Goal: Task Accomplishment & Management: Manage account settings

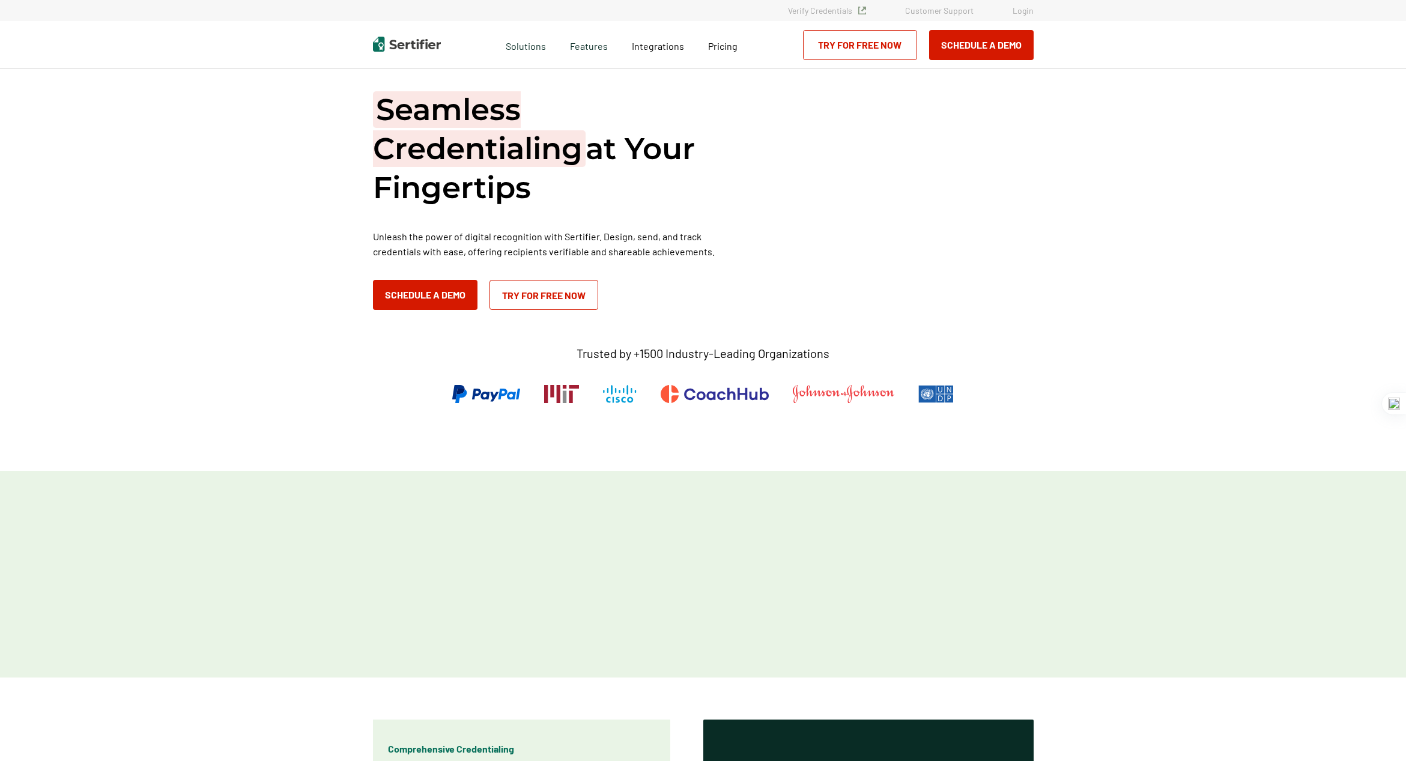
click at [1029, 11] on link "Login" at bounding box center [1022, 10] width 21 height 10
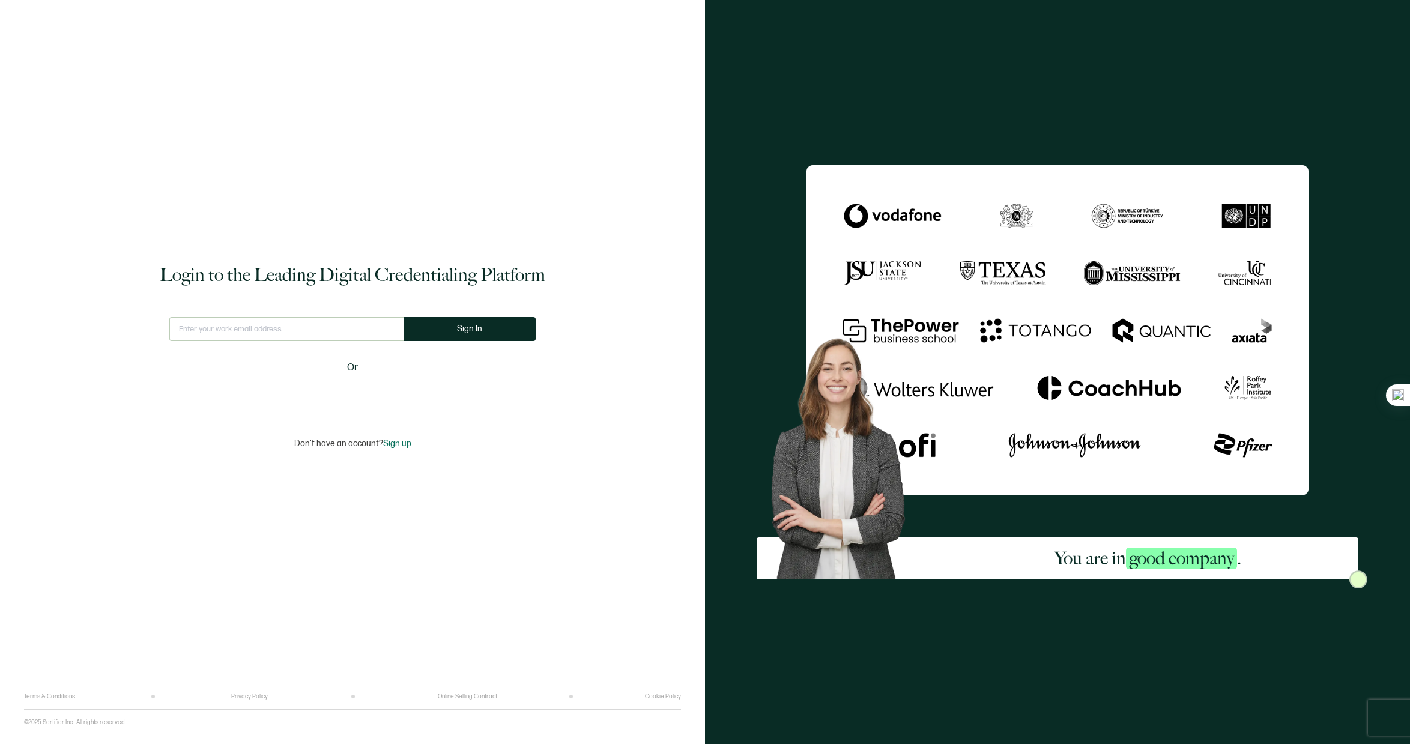
click at [231, 324] on input "text" at bounding box center [286, 329] width 234 height 24
type input "[EMAIL_ADDRESS][DOMAIN_NAME]"
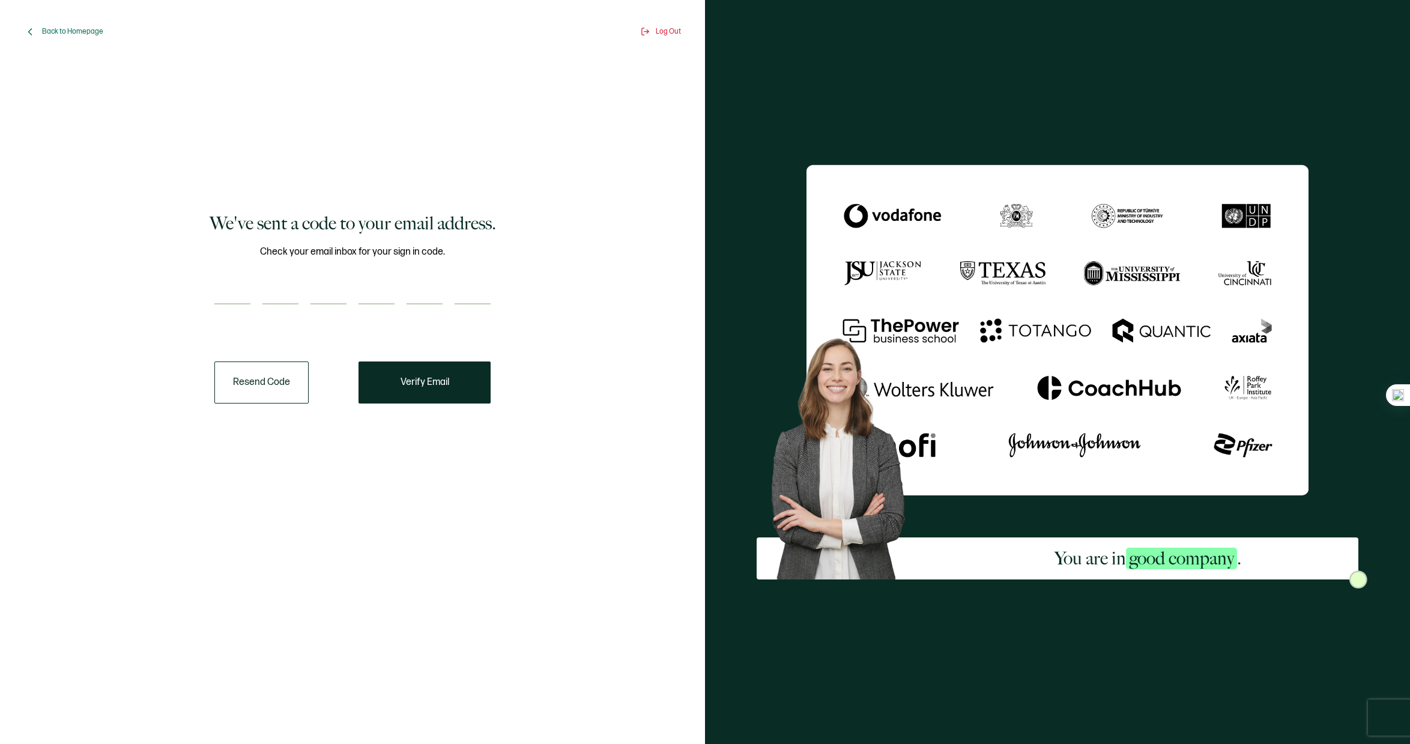
click at [229, 291] on input "number" at bounding box center [232, 292] width 36 height 24
type input "8"
type input "6"
type input "2"
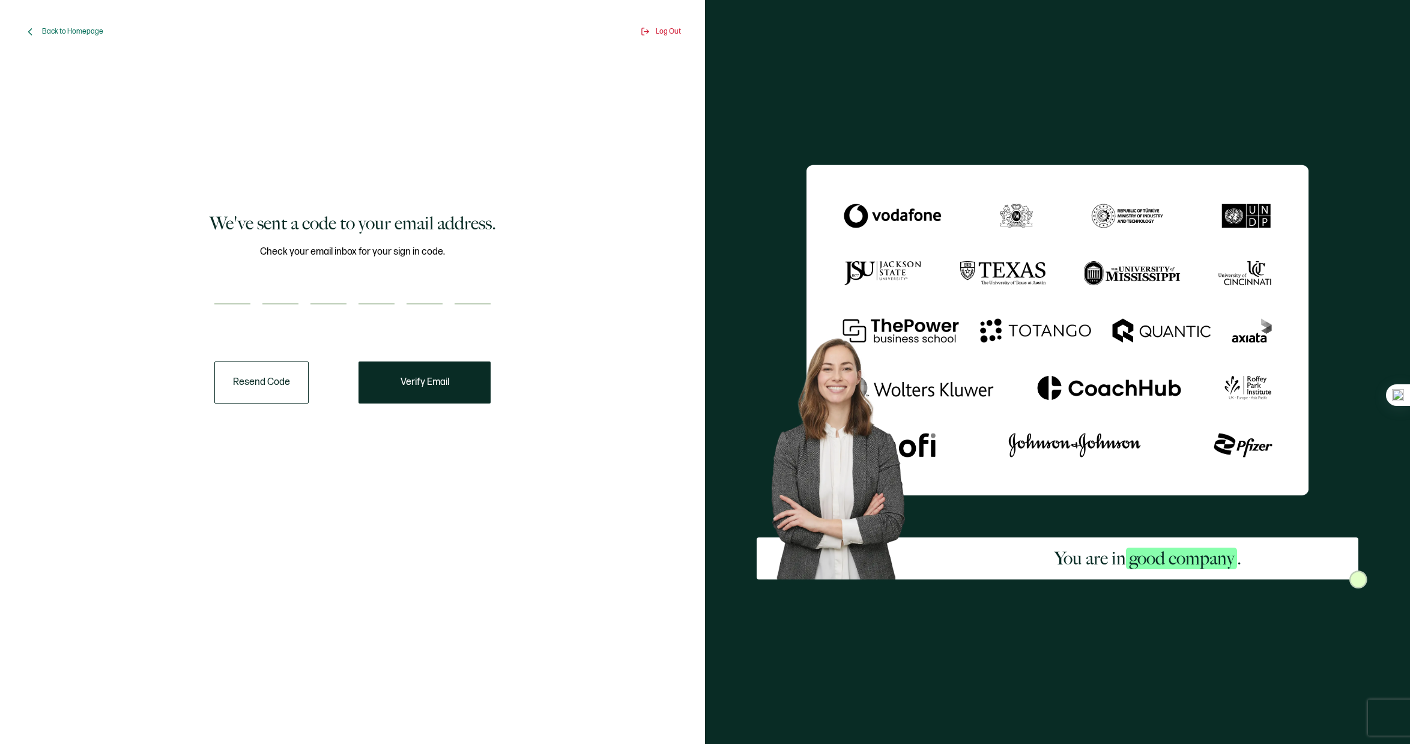
type input "4"
type input "7"
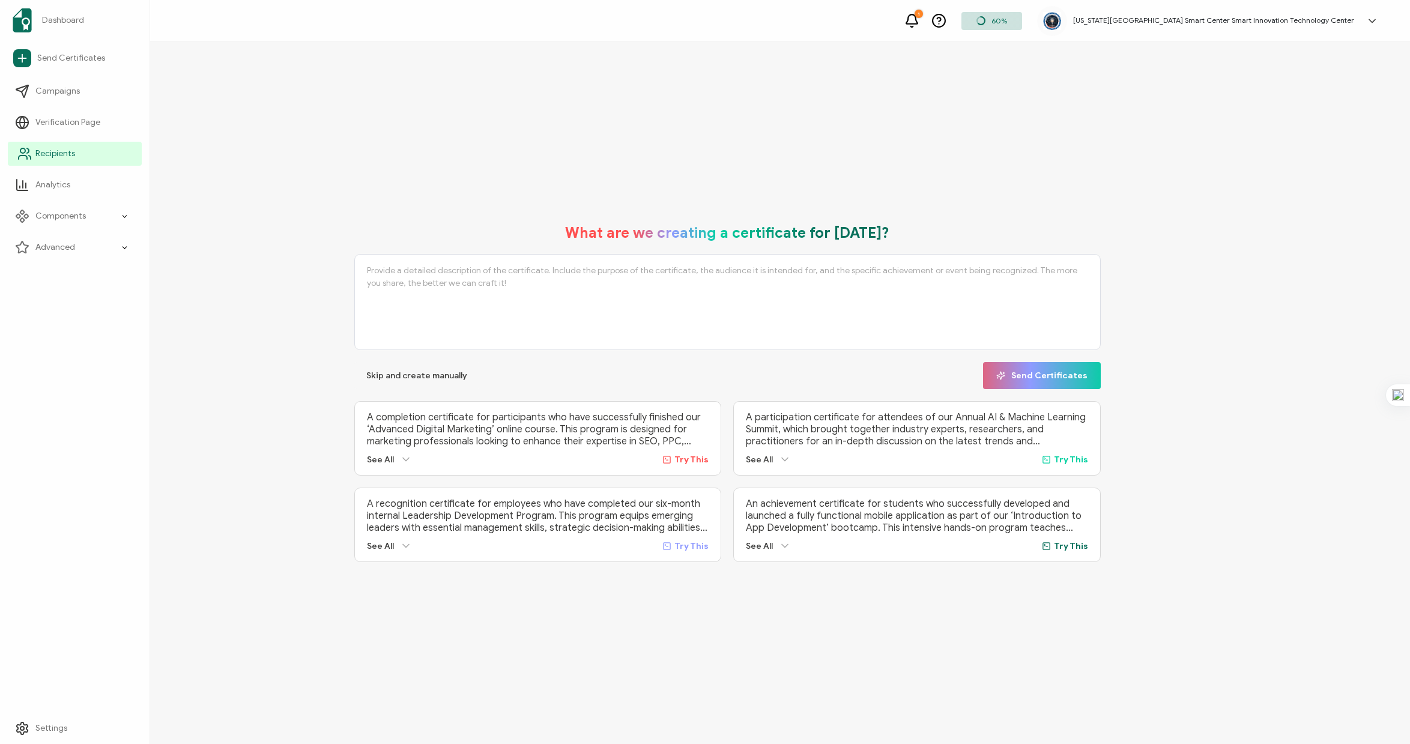
click at [35, 159] on span "Recipients" at bounding box center [55, 154] width 40 height 12
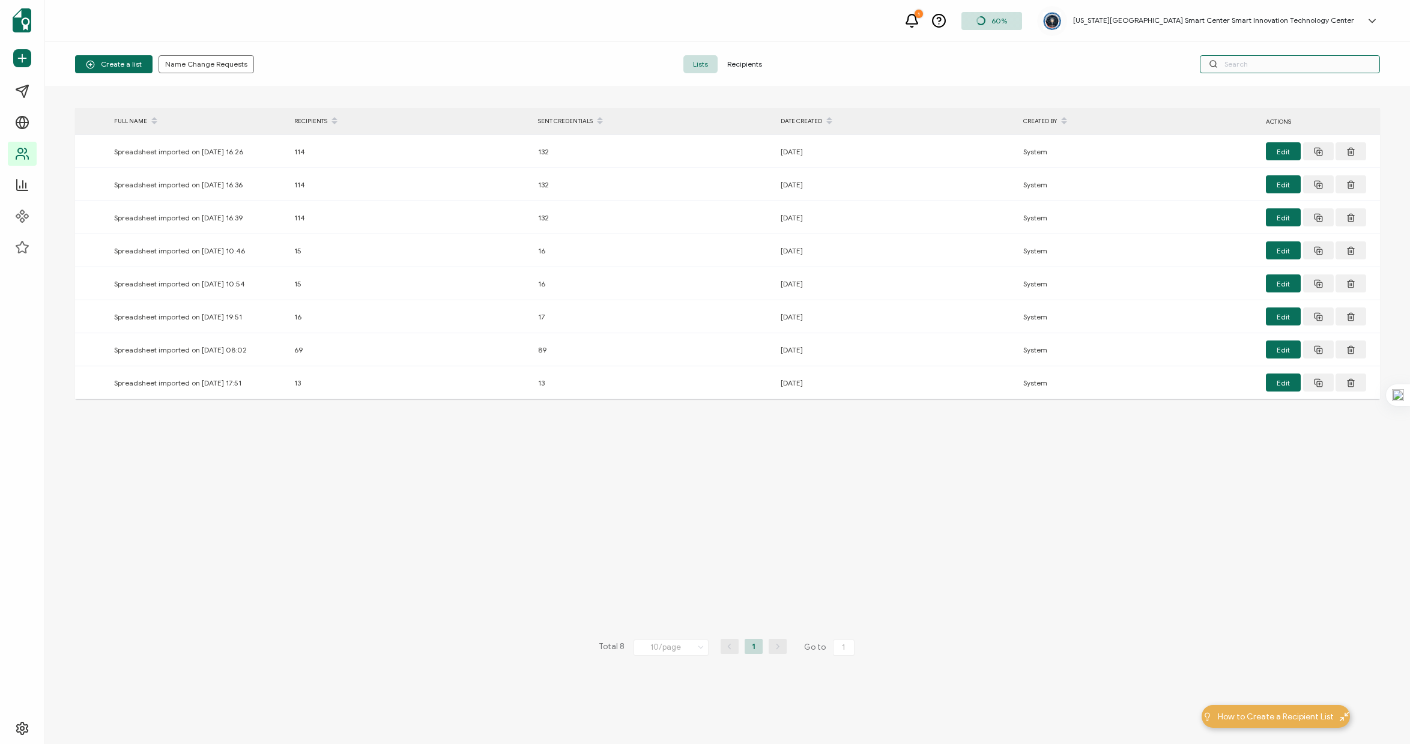
click at [1290, 71] on input "text" at bounding box center [1290, 64] width 180 height 18
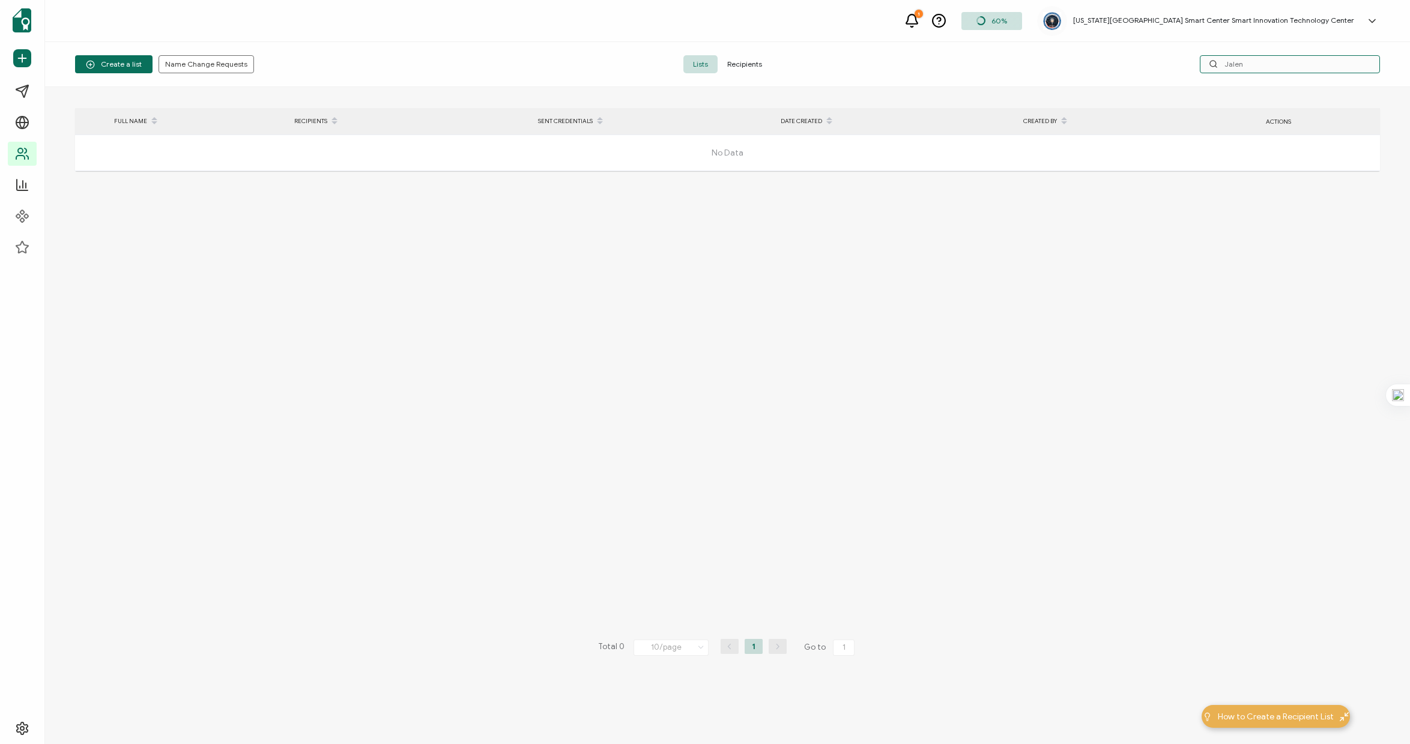
type input "Jalen"
click at [746, 68] on span "Recipients" at bounding box center [745, 64] width 54 height 18
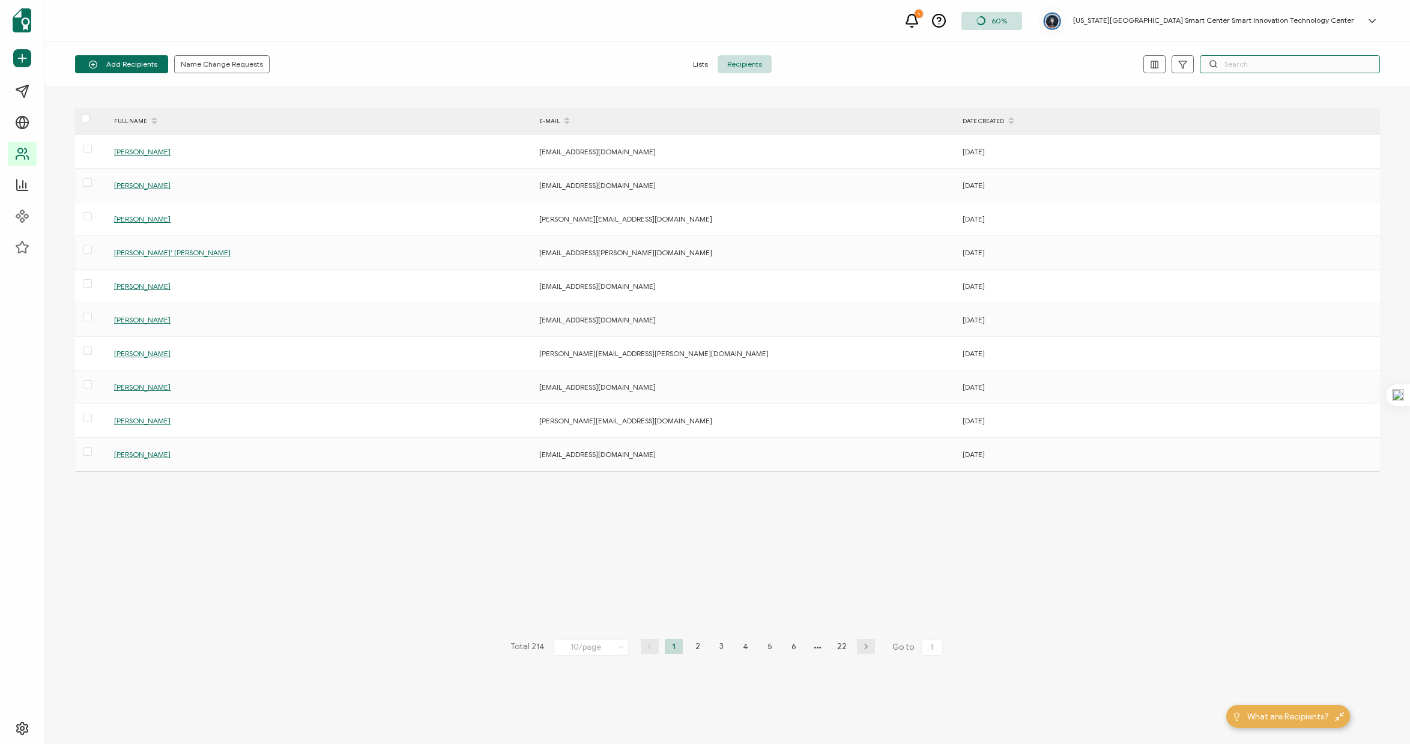
click at [1252, 62] on input "text" at bounding box center [1290, 64] width 180 height 18
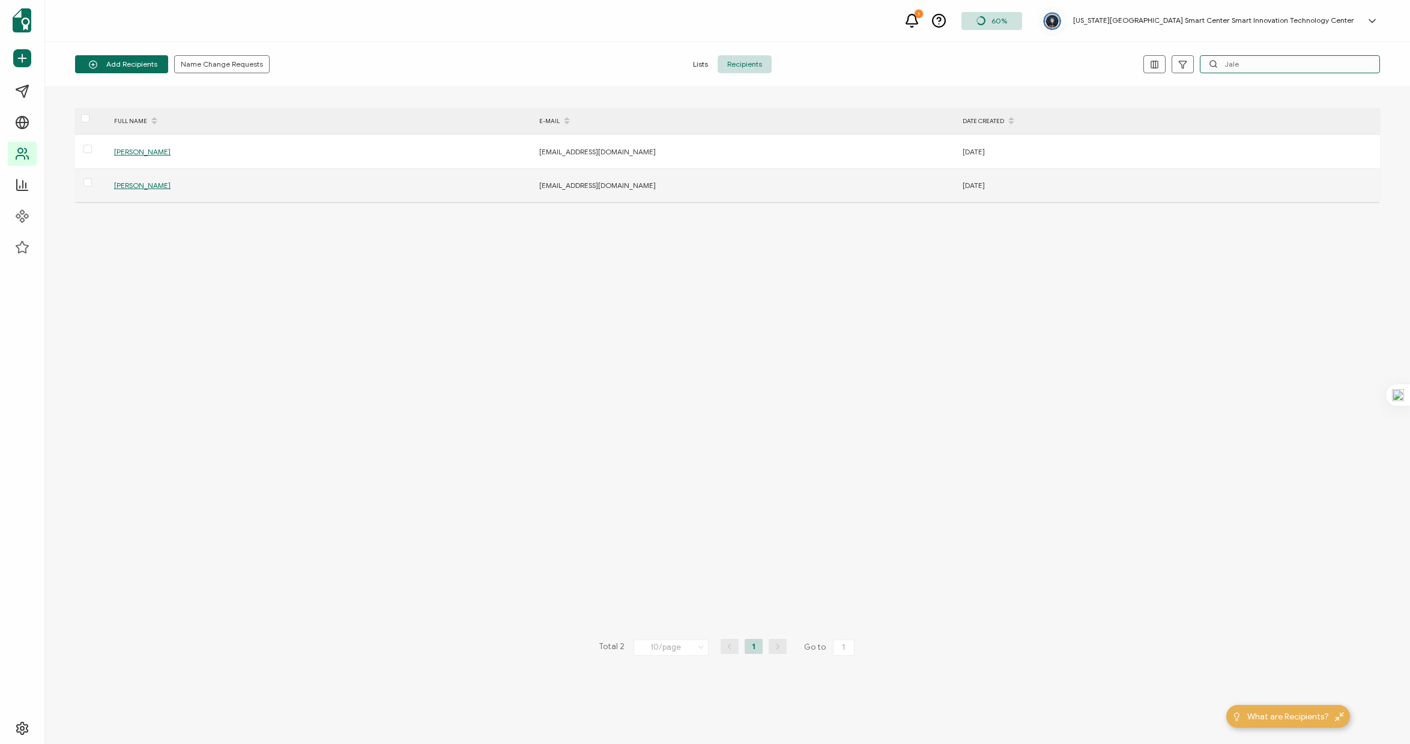
type input "Jale"
click at [159, 184] on span "[PERSON_NAME]" at bounding box center [142, 185] width 56 height 9
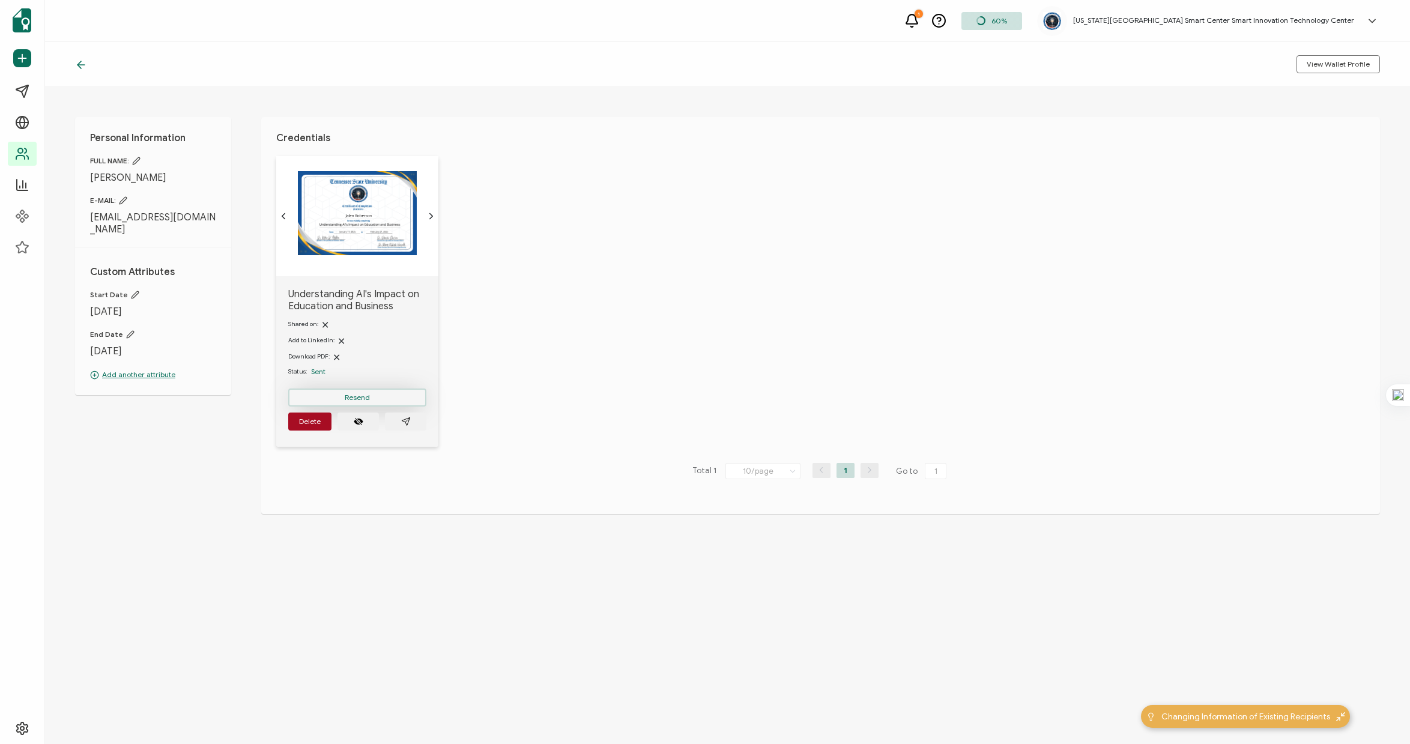
click at [372, 398] on button "Resend" at bounding box center [357, 397] width 138 height 18
